Goal: Information Seeking & Learning: Learn about a topic

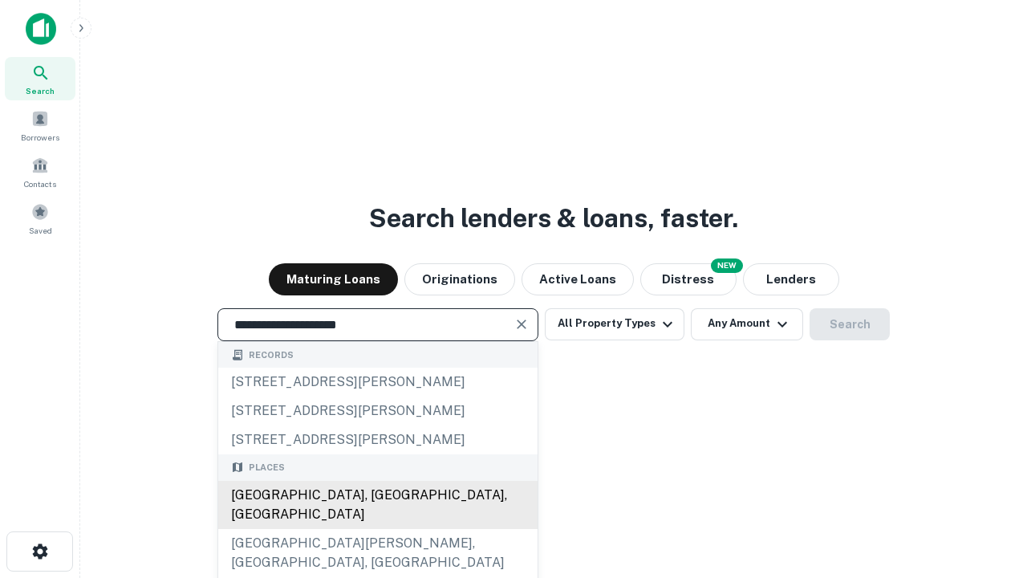
click at [377, 529] on div "[GEOGRAPHIC_DATA], [GEOGRAPHIC_DATA], [GEOGRAPHIC_DATA]" at bounding box center [377, 505] width 319 height 48
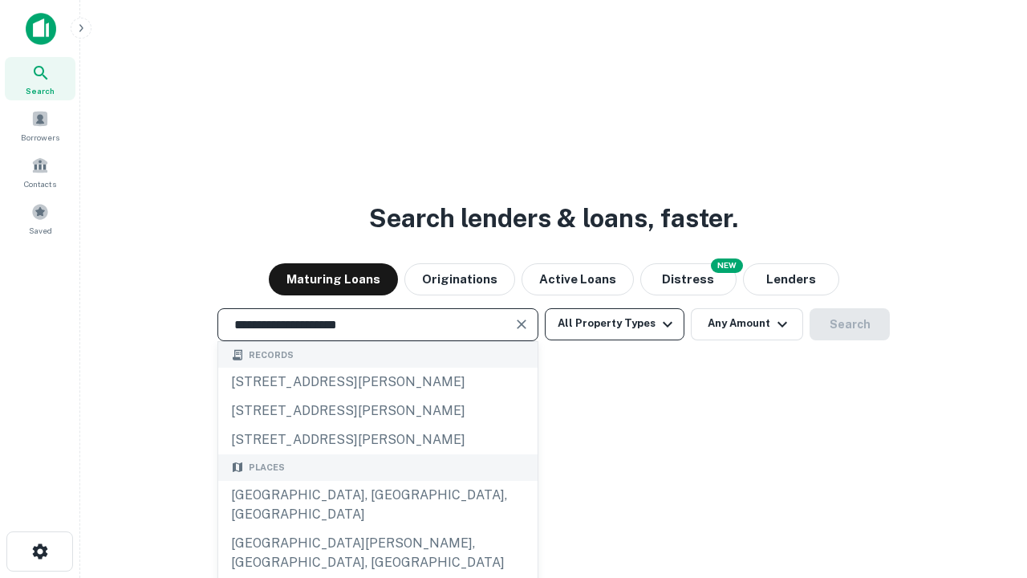
type input "**********"
click at [614, 323] on button "All Property Types" at bounding box center [615, 324] width 140 height 32
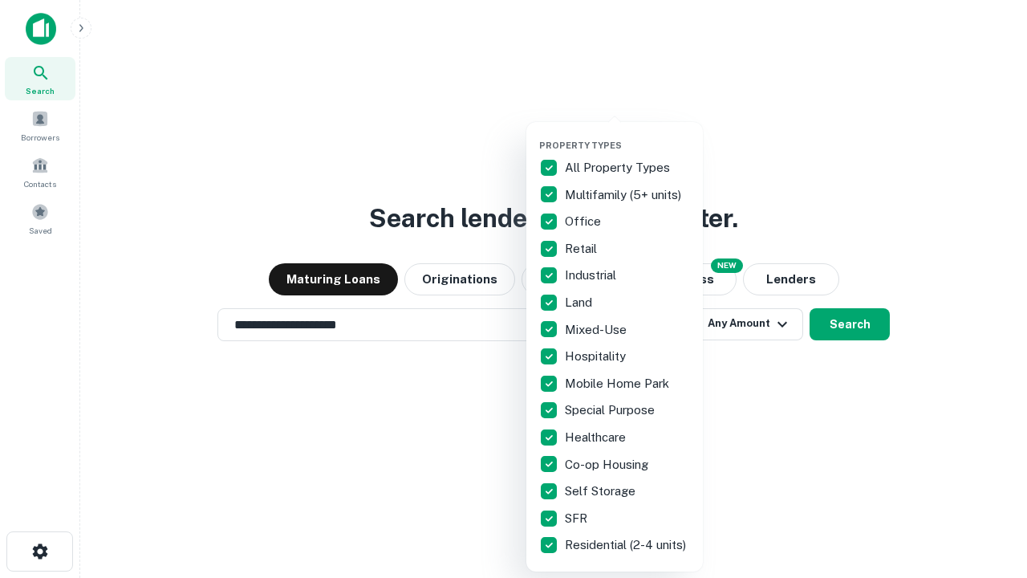
click at [627, 135] on button "button" at bounding box center [627, 135] width 176 height 1
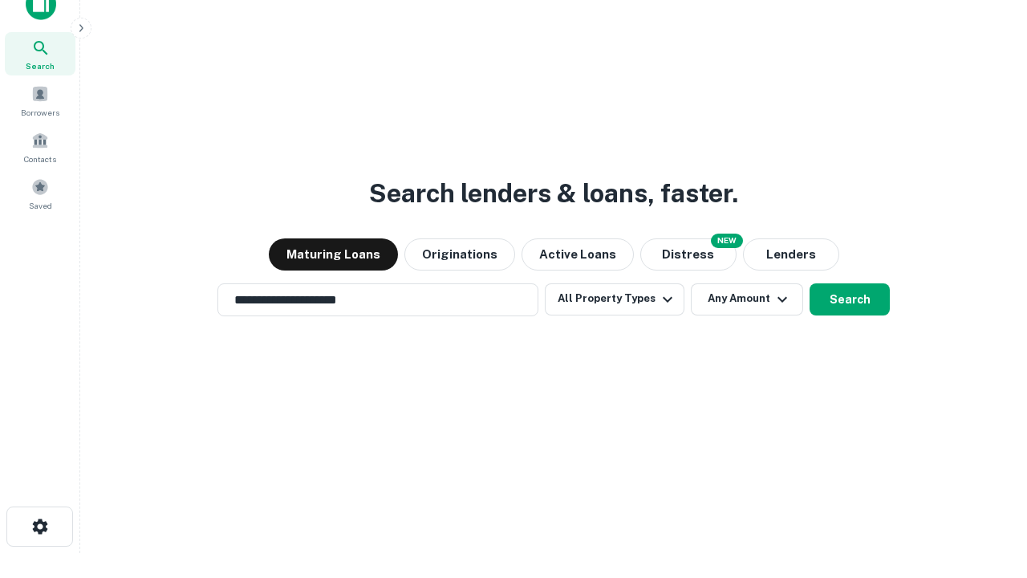
scroll to position [10, 193]
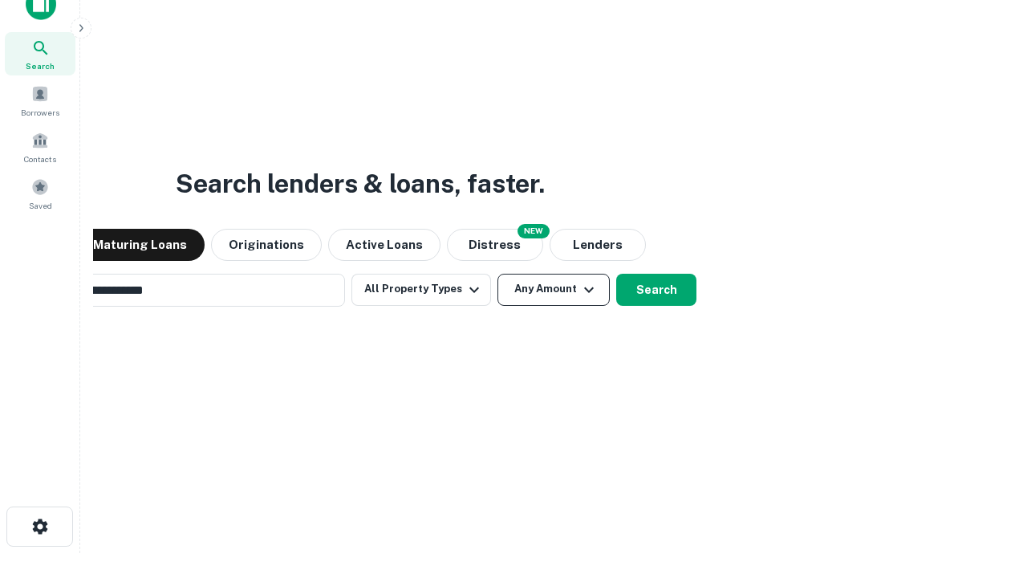
click at [497, 274] on button "Any Amount" at bounding box center [553, 290] width 112 height 32
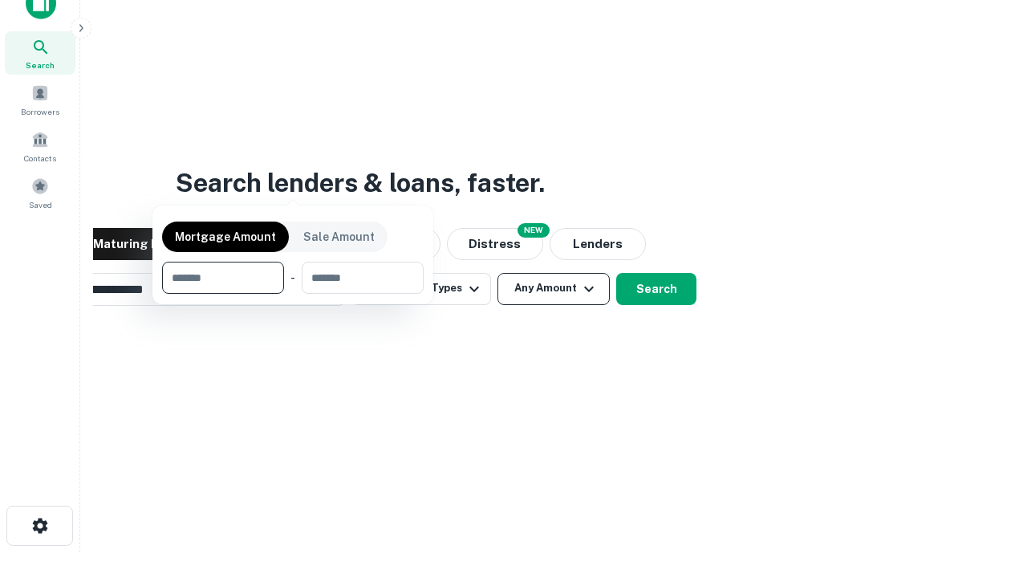
scroll to position [116, 454]
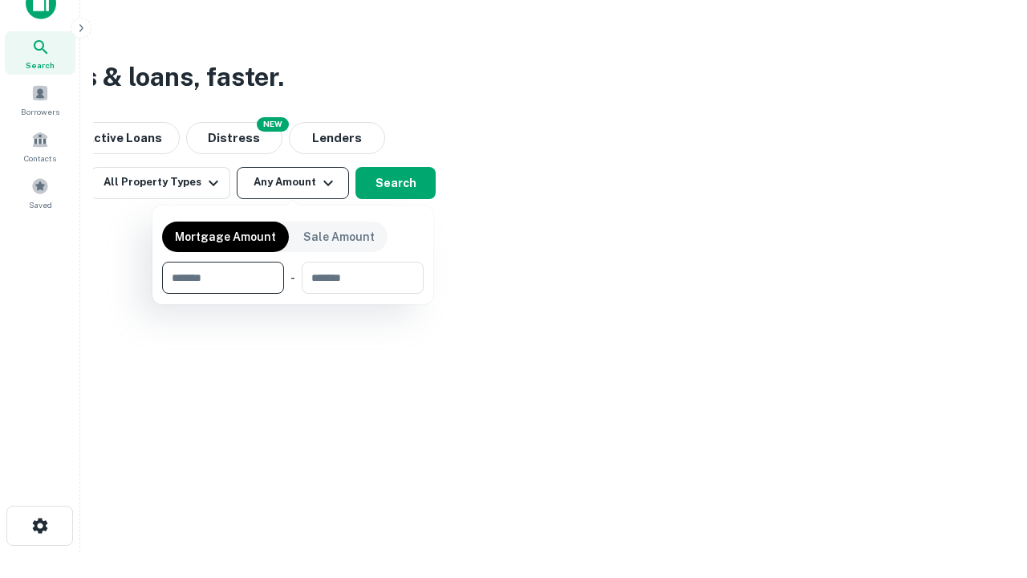
type input "*******"
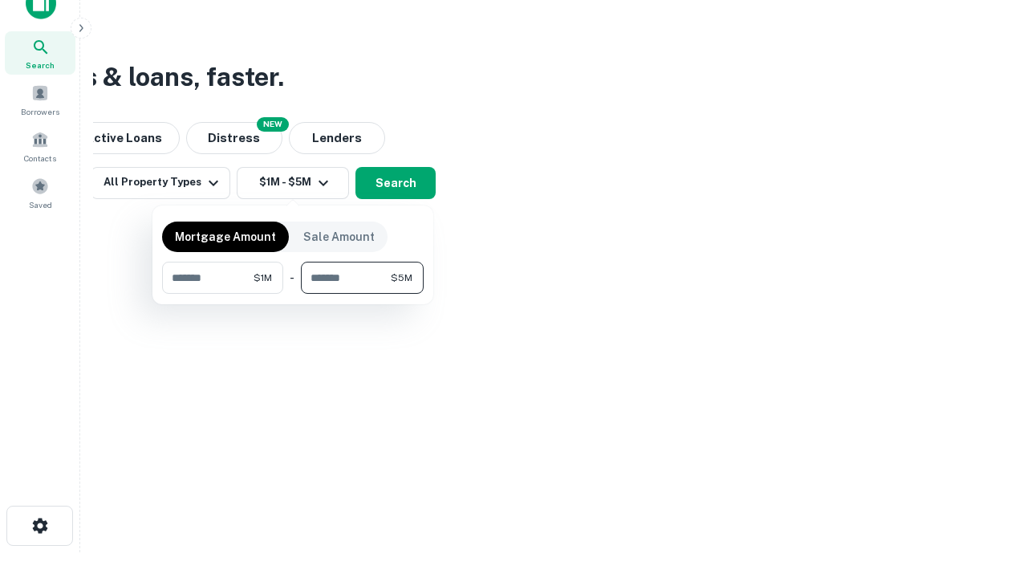
type input "*******"
click at [293, 294] on button "button" at bounding box center [293, 294] width 262 height 1
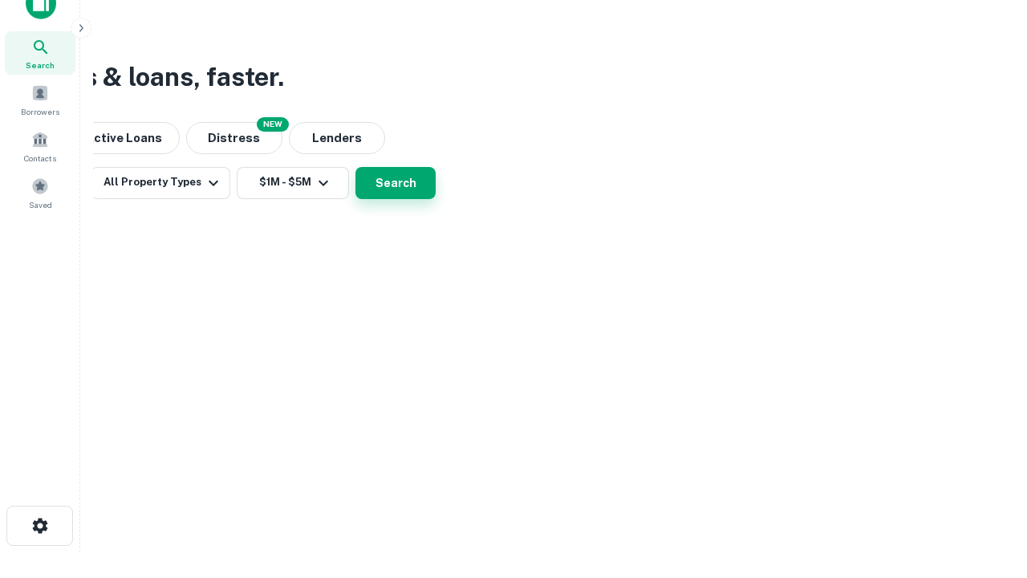
click at [436, 199] on button "Search" at bounding box center [395, 183] width 80 height 32
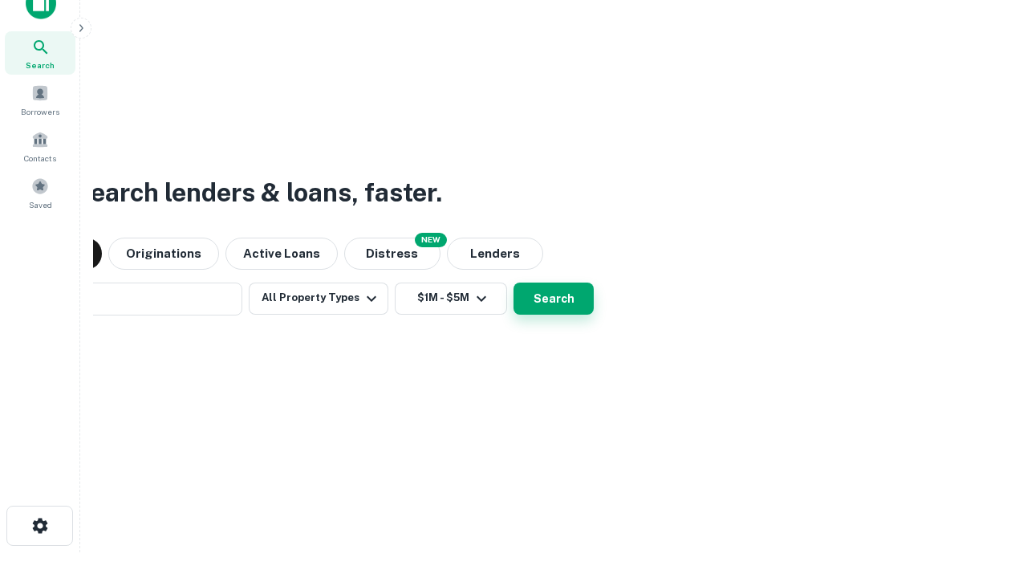
scroll to position [25, 0]
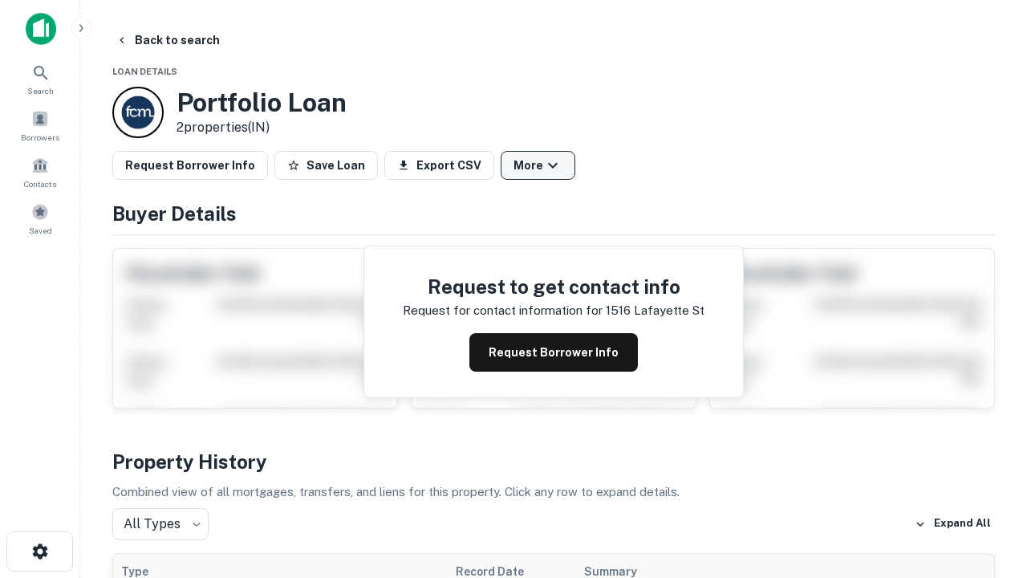
click at [537, 165] on button "More" at bounding box center [538, 165] width 75 height 29
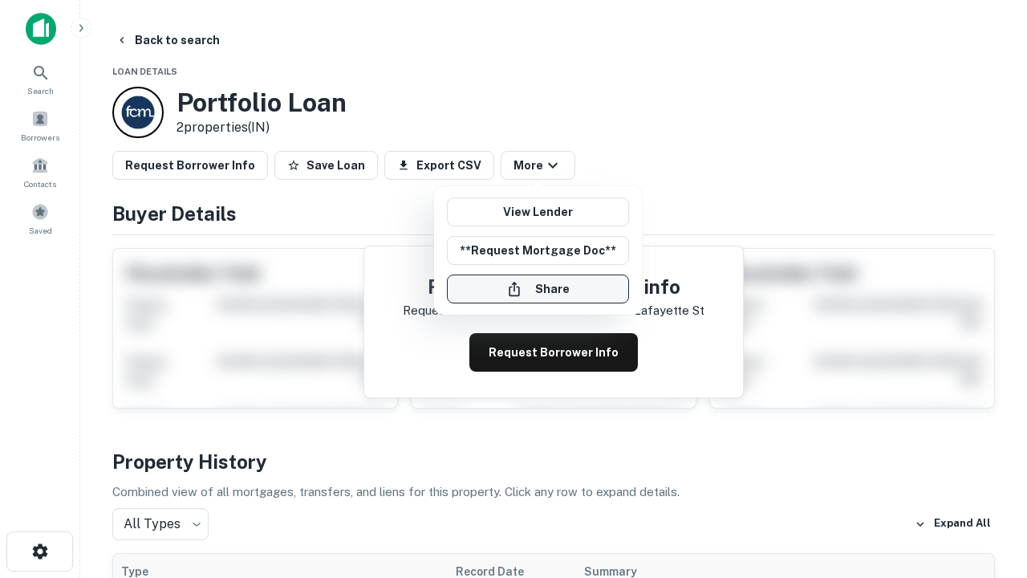
click at [537, 289] on button "Share" at bounding box center [538, 288] width 182 height 29
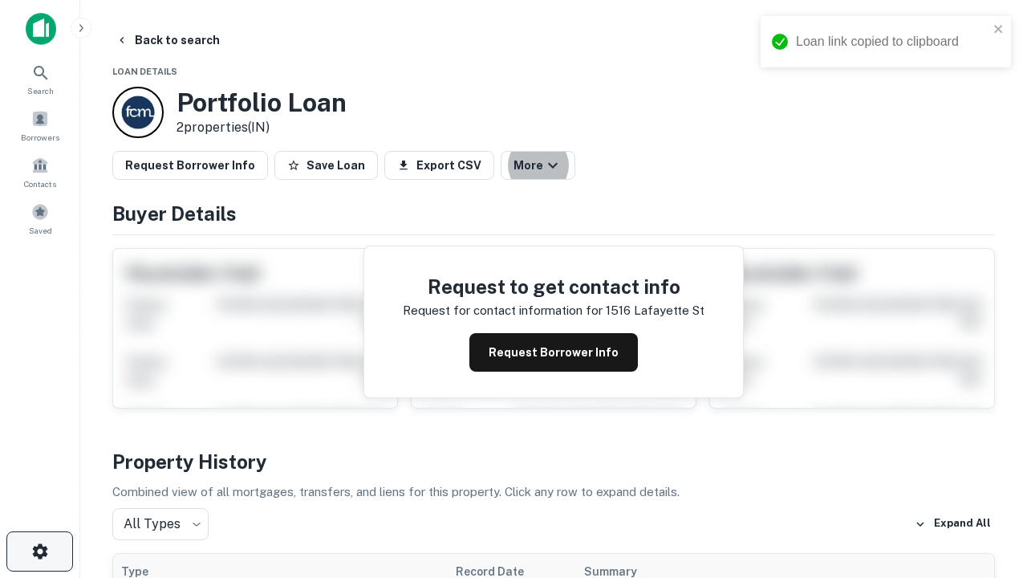
click at [39, 551] on icon "button" at bounding box center [39, 550] width 19 height 19
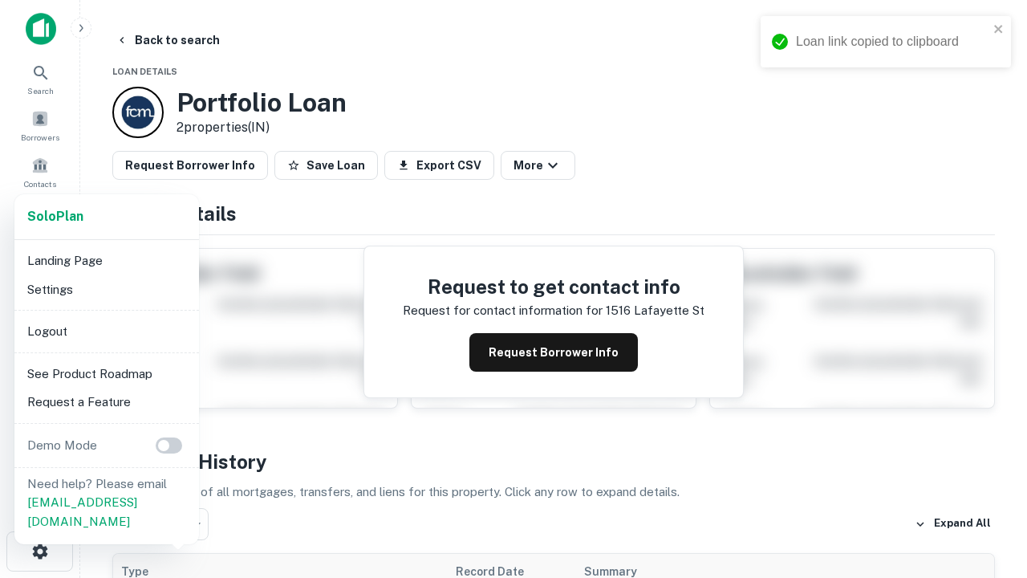
click at [106, 331] on li "Logout" at bounding box center [107, 331] width 172 height 29
